Goal: Transaction & Acquisition: Book appointment/travel/reservation

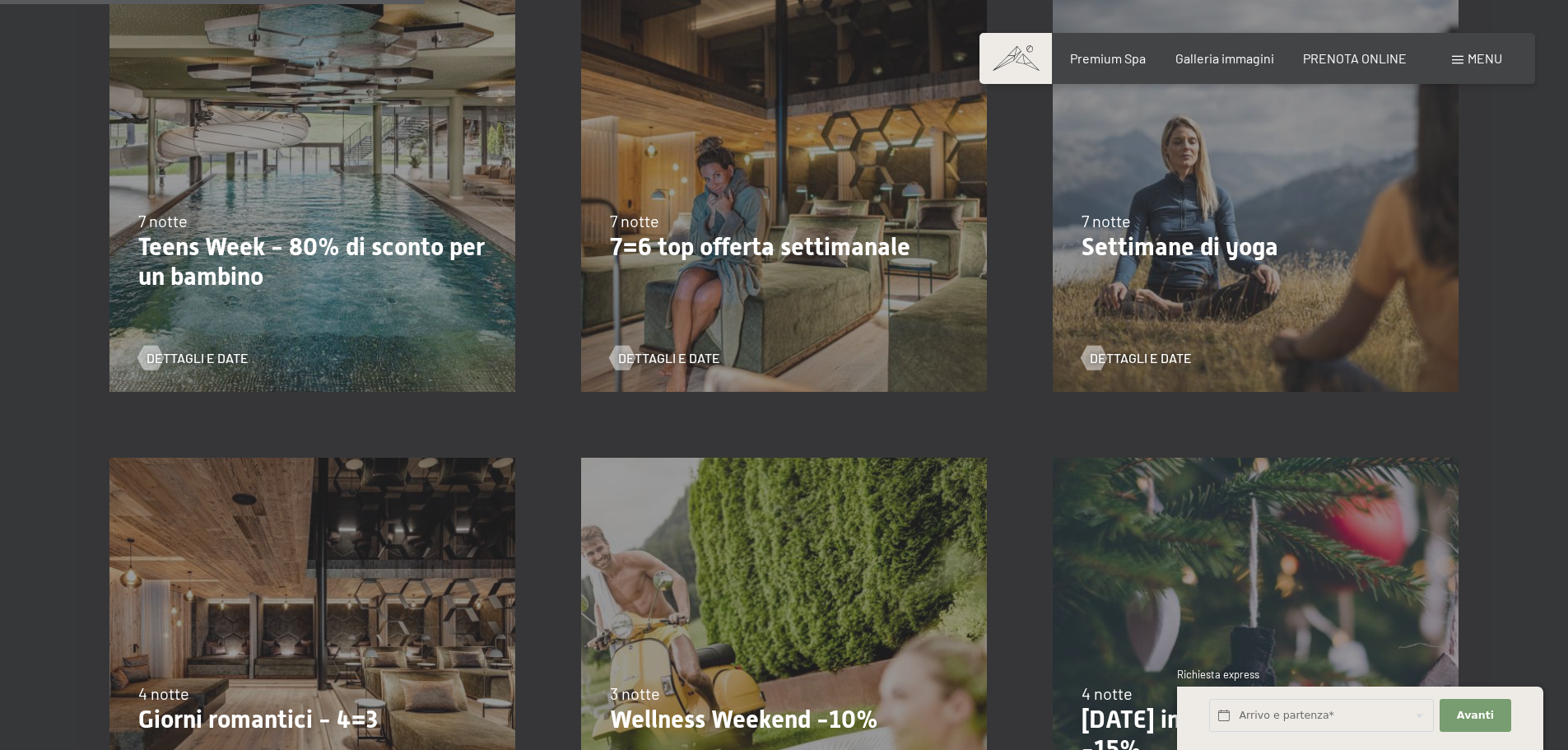
scroll to position [1235, 0]
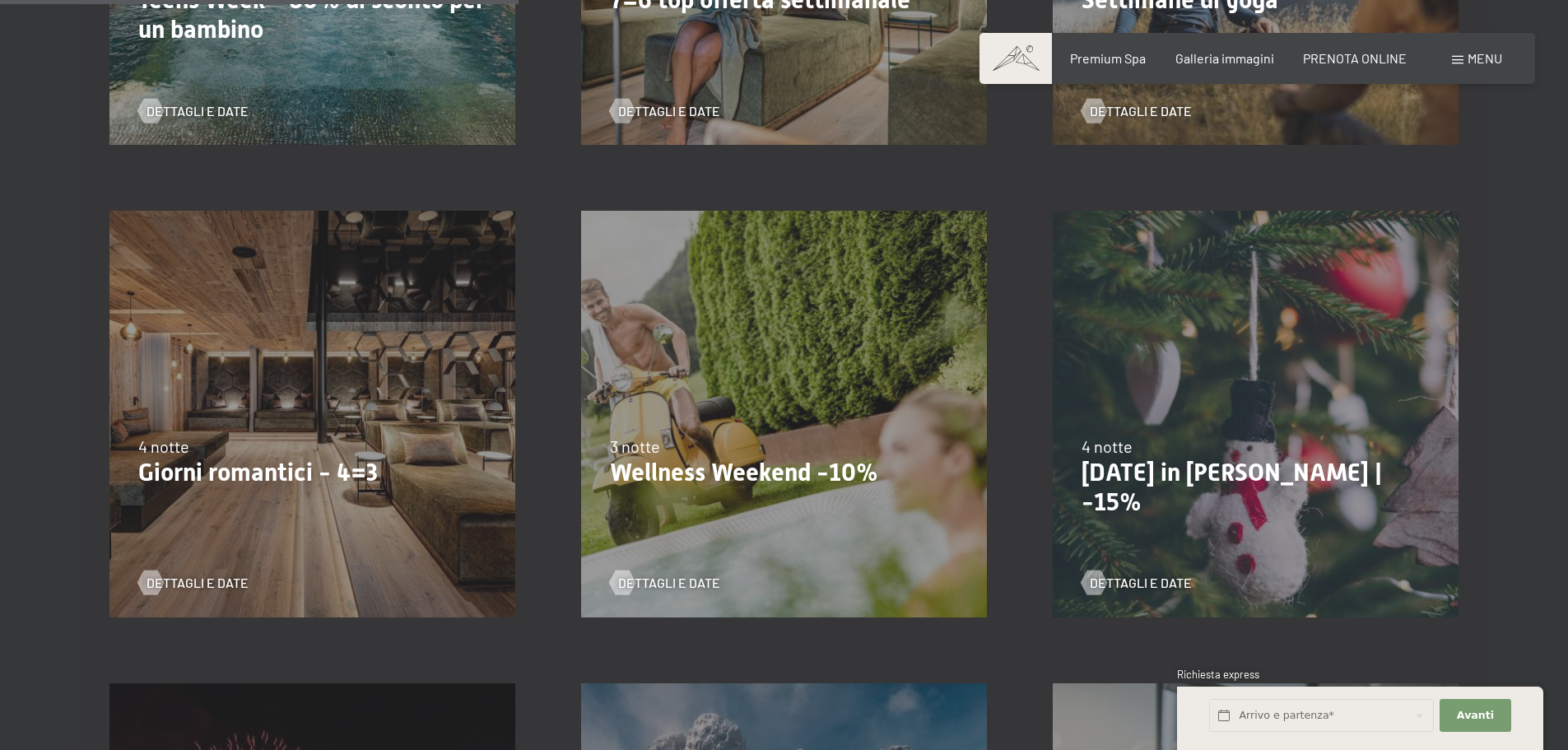
click at [1291, 471] on p "[DATE] in [PERSON_NAME] | -15%" at bounding box center [1255, 488] width 348 height 59
click at [1173, 433] on div "[DATE]-[DATE] 4 notte [DATE] in [PERSON_NAME] | -15% Dettagli e Date" at bounding box center [1255, 413] width 471 height 472
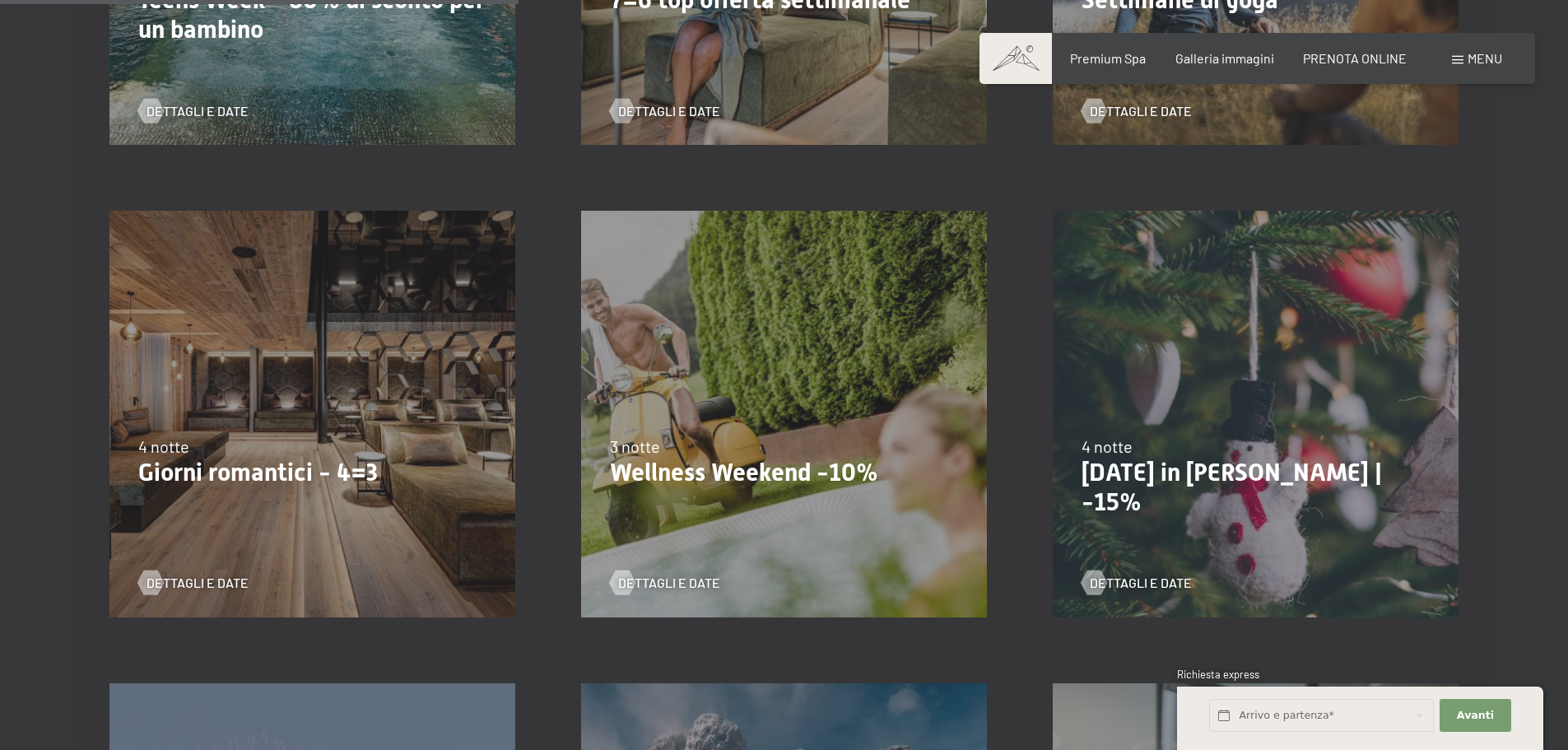
click at [1173, 433] on div "[DATE]-[DATE] 4 notte [DATE] in [PERSON_NAME] | -15% Dettagli e Date" at bounding box center [1255, 413] width 471 height 472
click at [1151, 582] on span "Dettagli e Date" at bounding box center [1158, 583] width 102 height 18
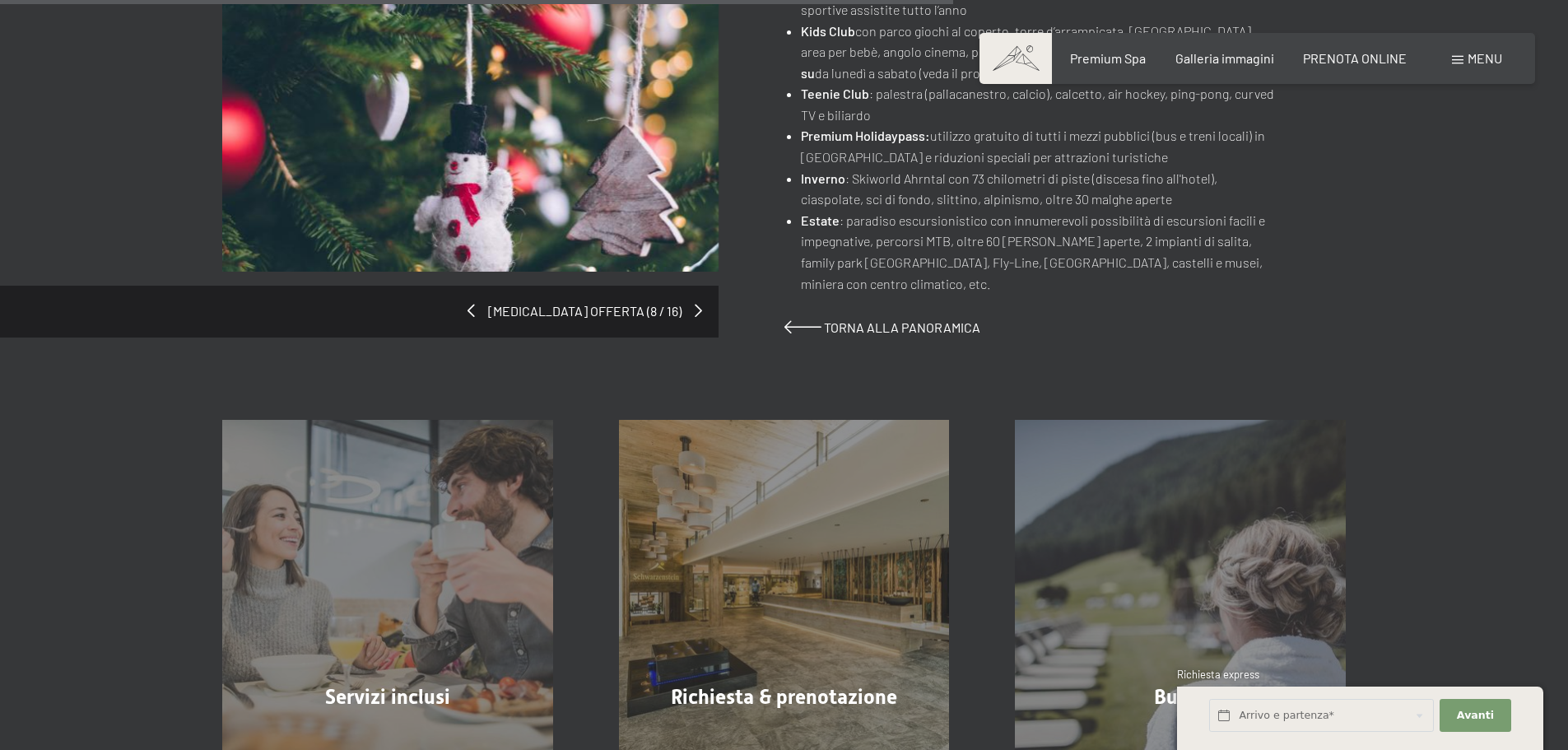
scroll to position [1399, 0]
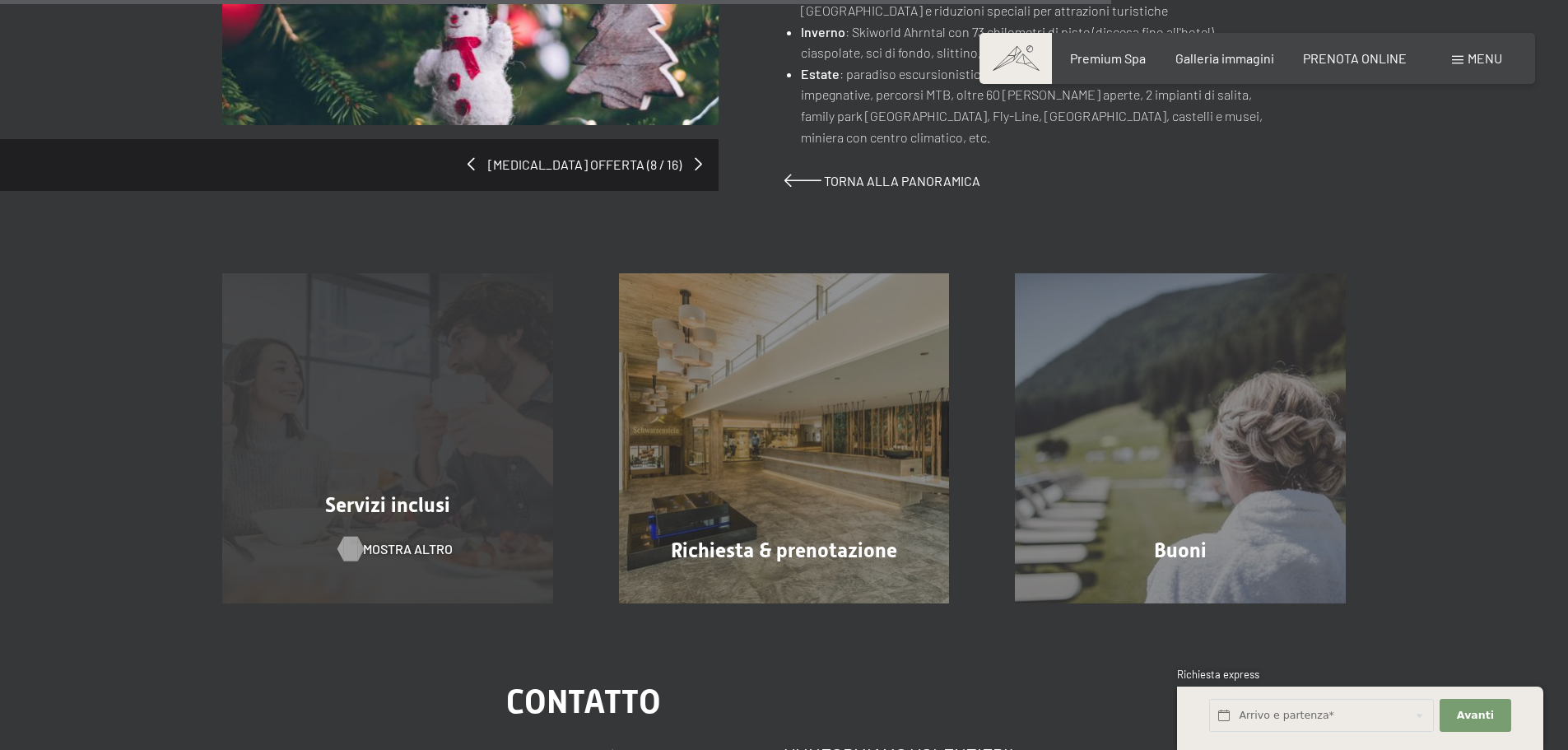
click at [396, 540] on span "mostra altro" at bounding box center [408, 549] width 90 height 18
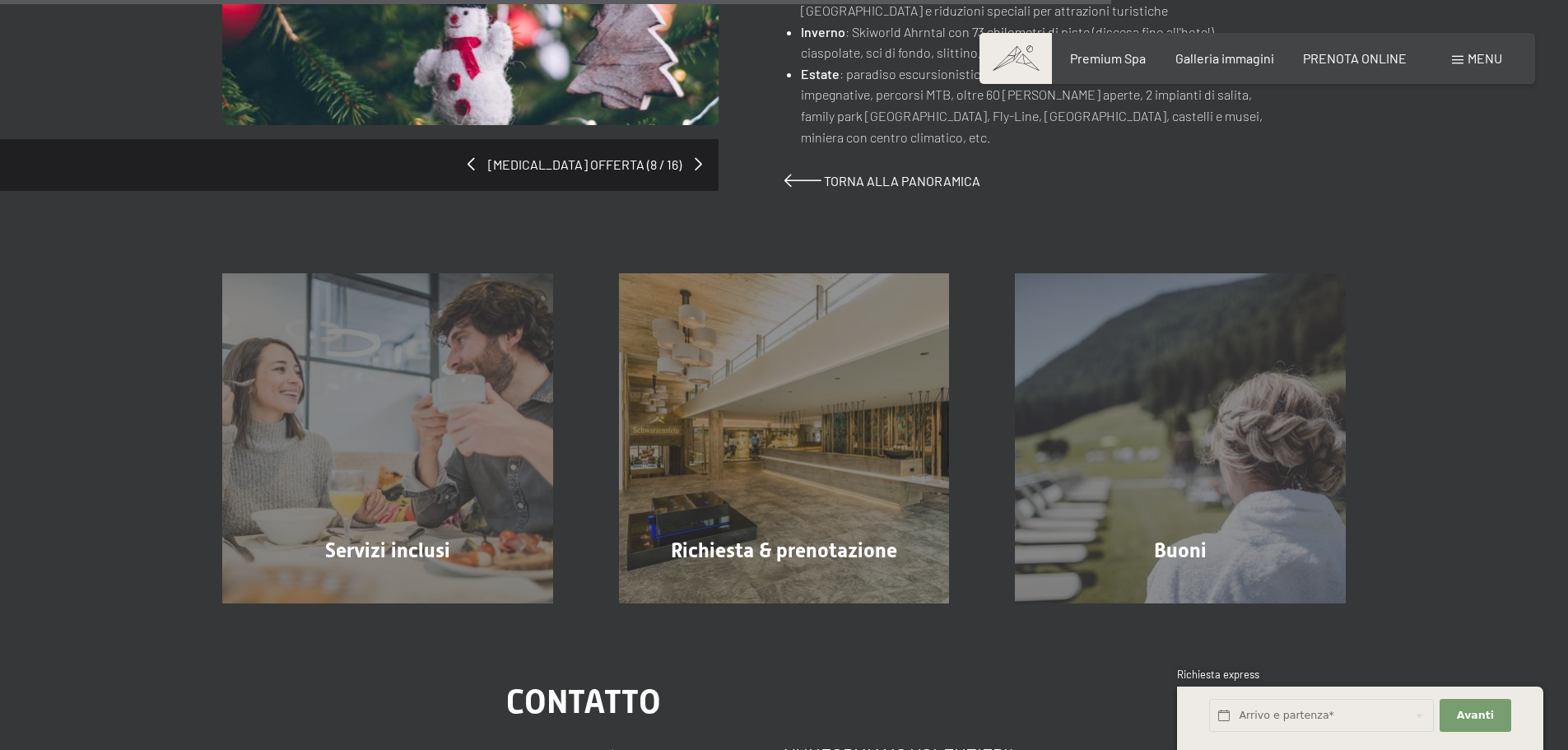
click at [612, 126] on div "cambia offerta (8 / 16)" at bounding box center [503, 19] width 562 height 345
click at [612, 124] on div "cambia offerta (8 / 16)" at bounding box center [503, 19] width 562 height 345
click at [697, 157] on span at bounding box center [700, 163] width 7 height 13
